Goal: Task Accomplishment & Management: Manage account settings

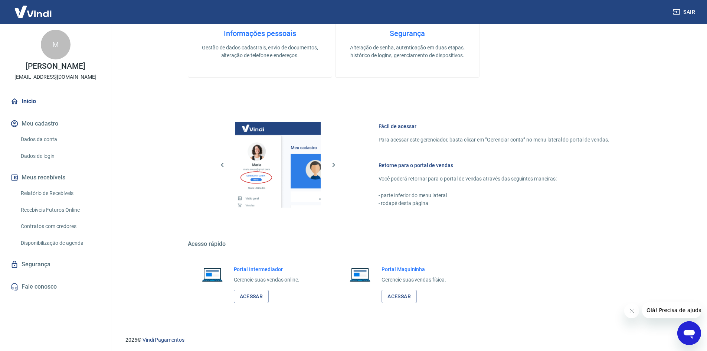
scroll to position [305, 0]
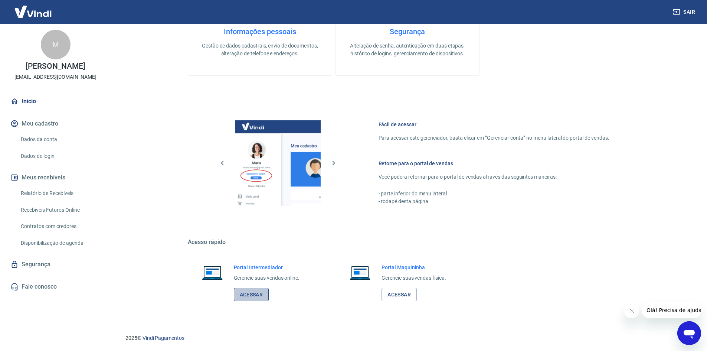
click at [251, 297] on link "Acessar" at bounding box center [251, 295] width 35 height 14
